Goal: Information Seeking & Learning: Learn about a topic

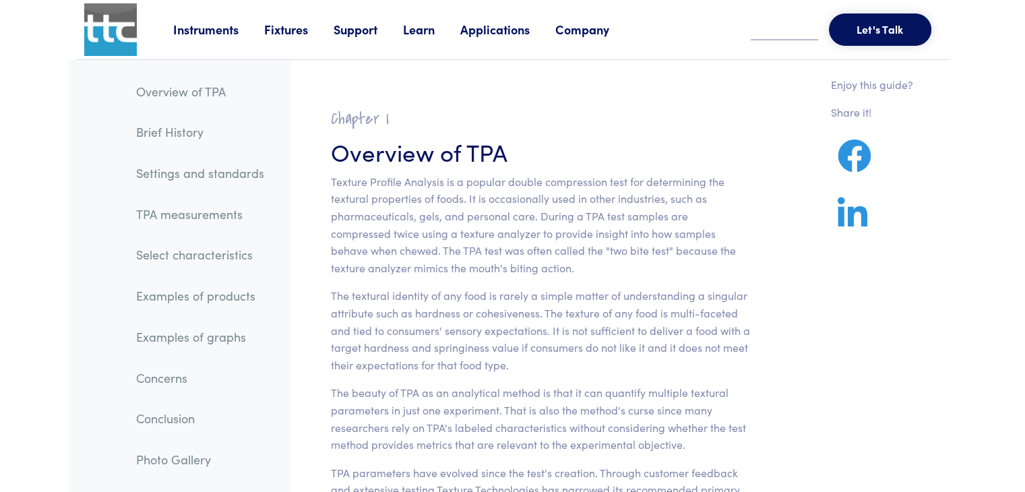
click at [545, 233] on p "Texture Profile Analysis is a popular double compression test for determining t…" at bounding box center [541, 225] width 420 height 104
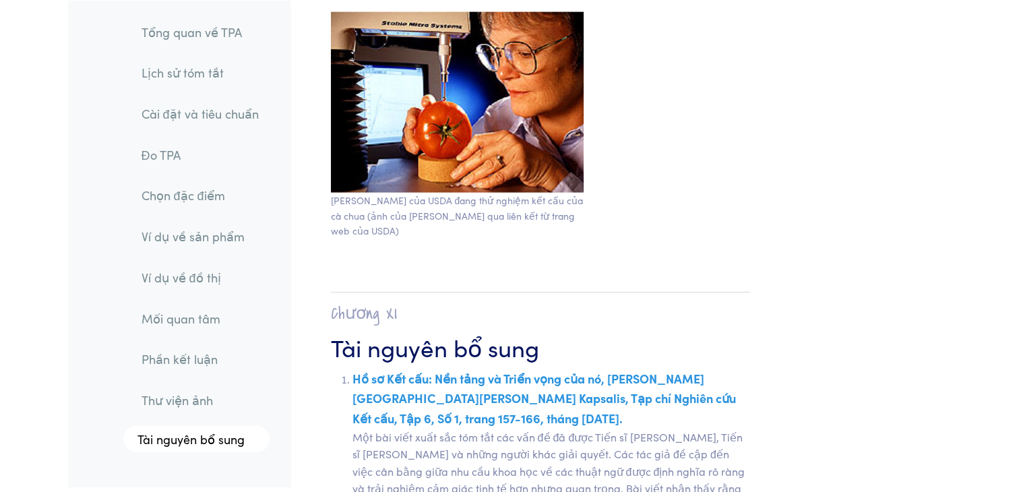
scroll to position [23496, 0]
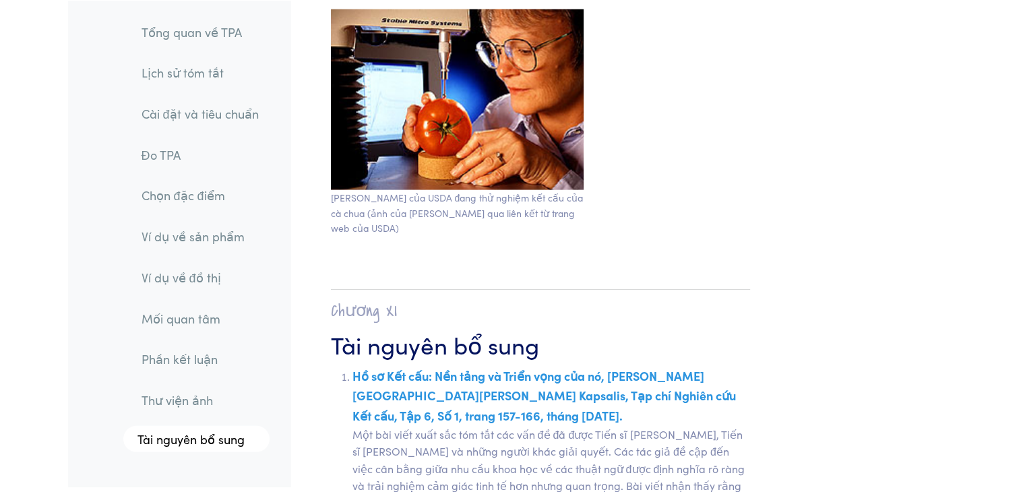
click at [180, 146] on font "Đo TPA" at bounding box center [160, 154] width 39 height 17
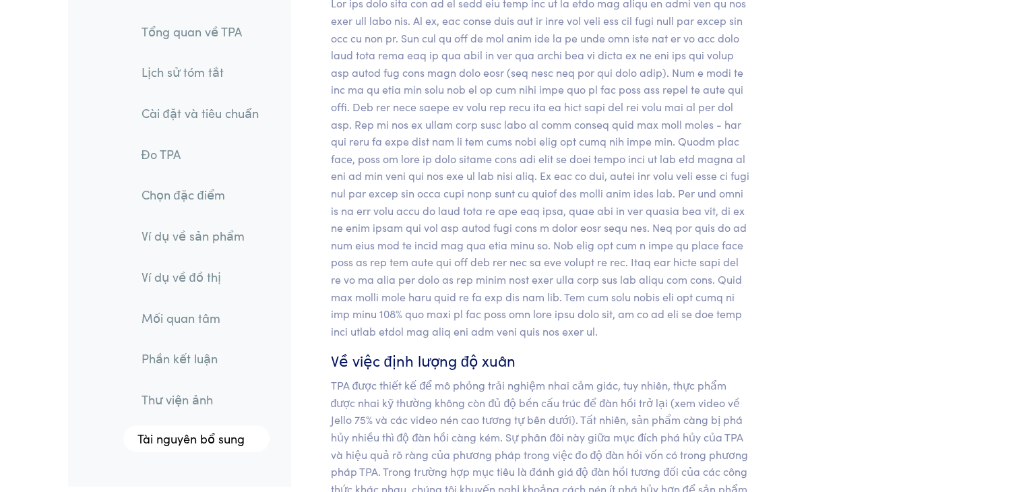
scroll to position [11853, 0]
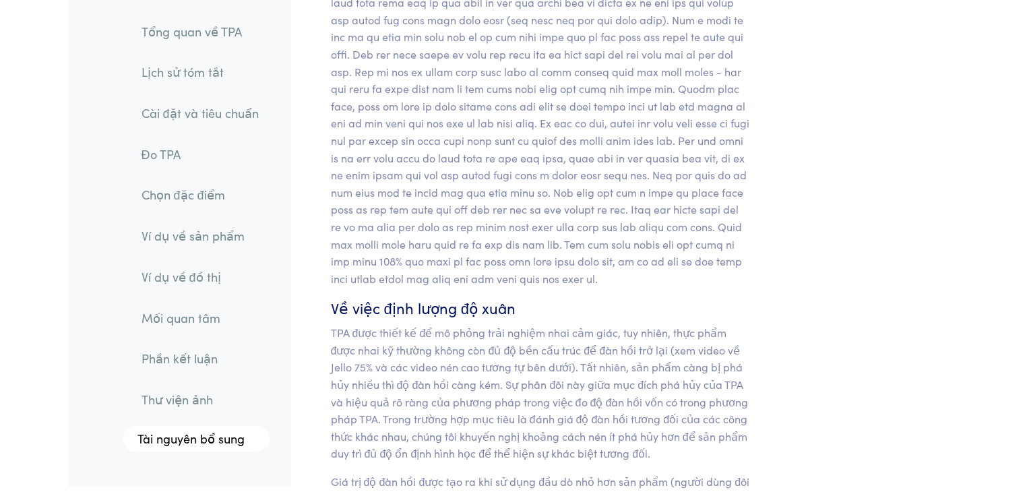
click at [171, 274] on font "Ví dụ về đồ thị" at bounding box center [181, 276] width 80 height 17
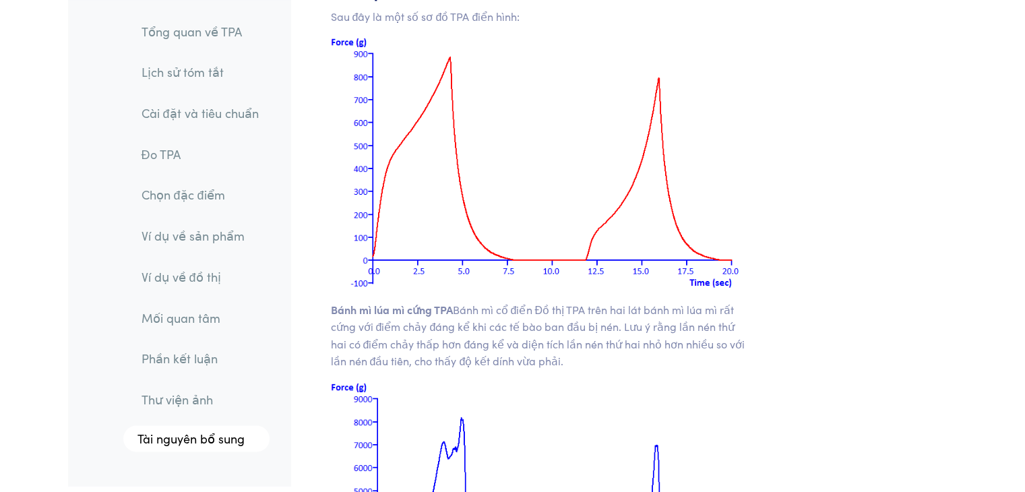
scroll to position [17296, 0]
click at [208, 435] on font "Tài nguyên bổ sung" at bounding box center [190, 438] width 107 height 17
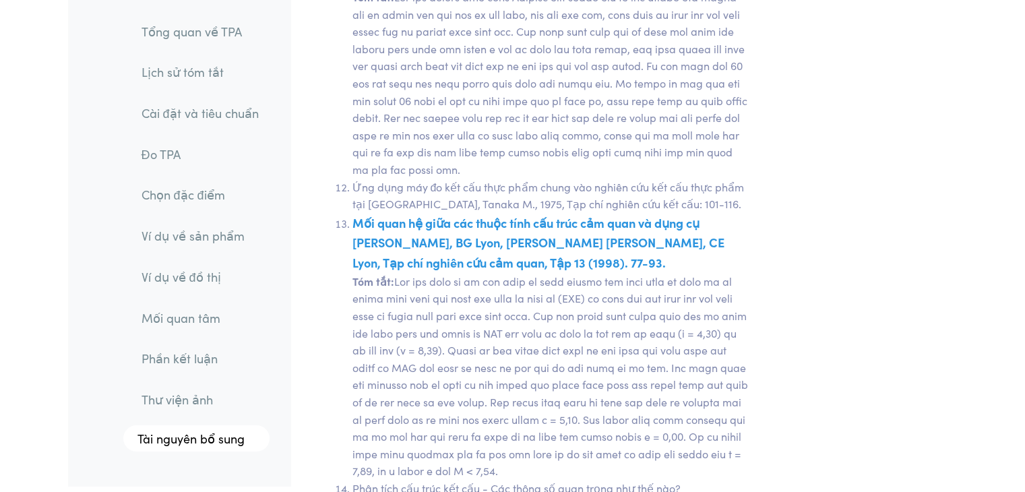
scroll to position [25304, 0]
click at [462, 214] on font "Mối quan hệ giữa các thuộc tính cấu trúc cảm quan và dụng cụ [PERSON_NAME], BG …" at bounding box center [539, 242] width 372 height 57
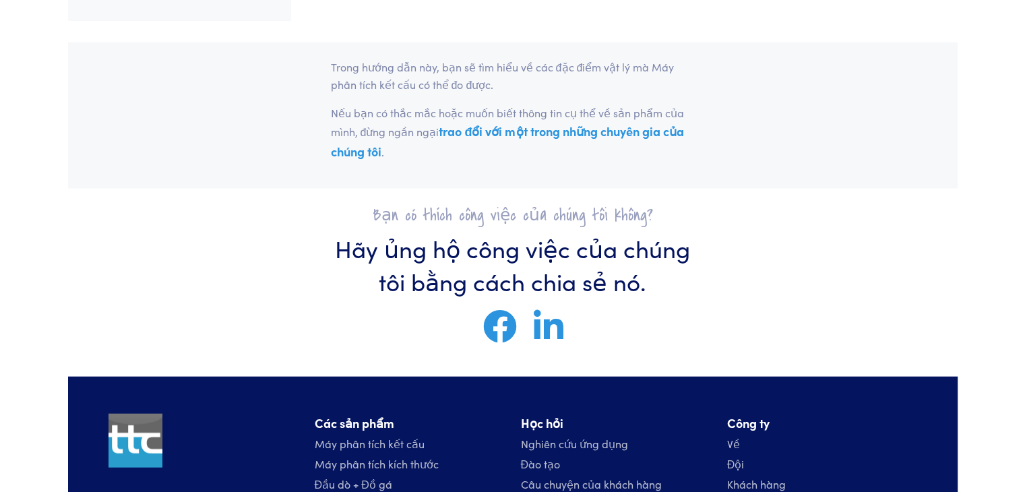
scroll to position [28600, 0]
click at [374, 477] on font "Đầu dò + Đồ gá" at bounding box center [354, 484] width 78 height 15
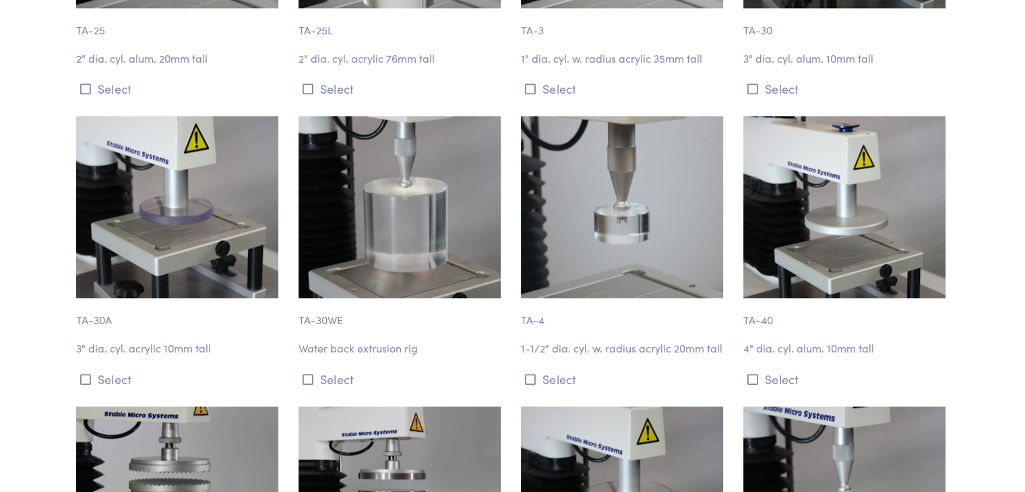
scroll to position [3836, 0]
